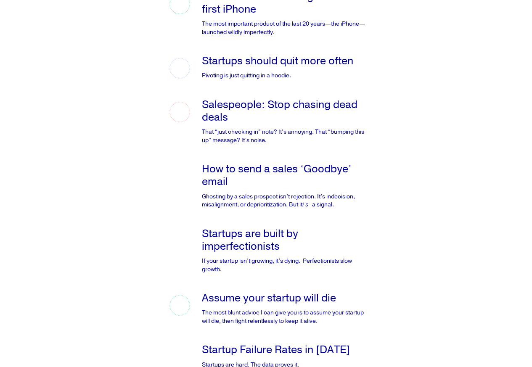
scroll to position [303, 0]
